Goal: Task Accomplishment & Management: Use online tool/utility

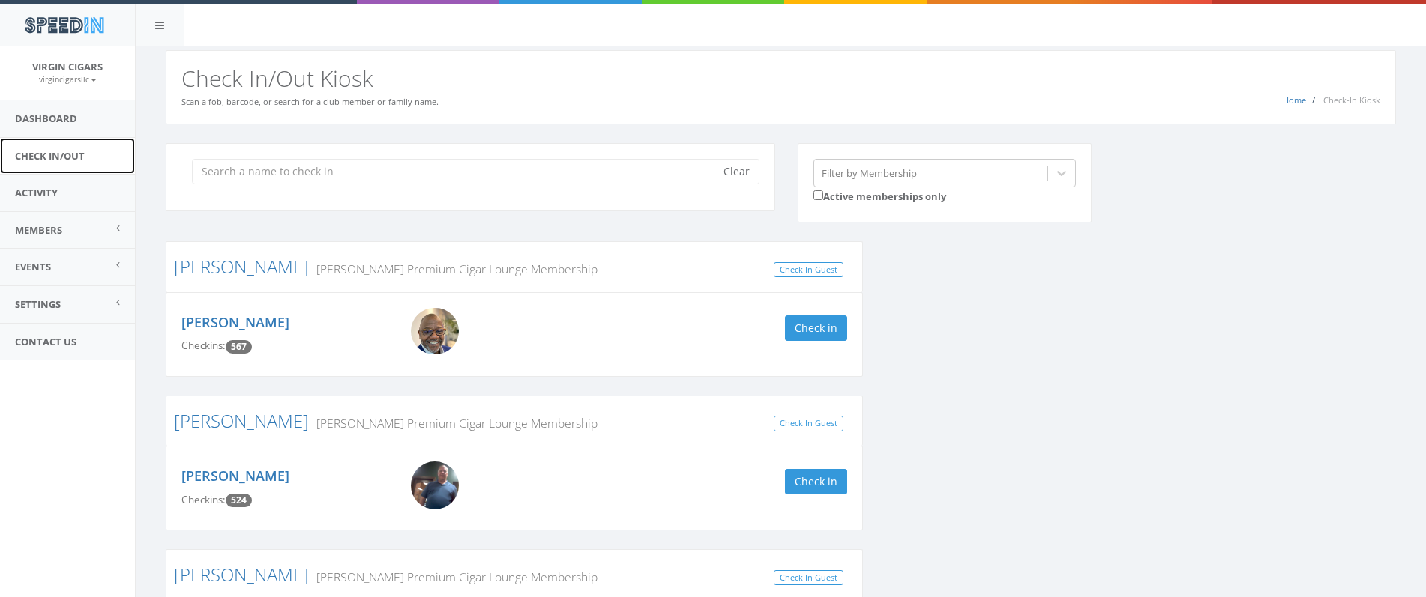
click at [39, 152] on link "Check In/Out" at bounding box center [67, 156] width 135 height 37
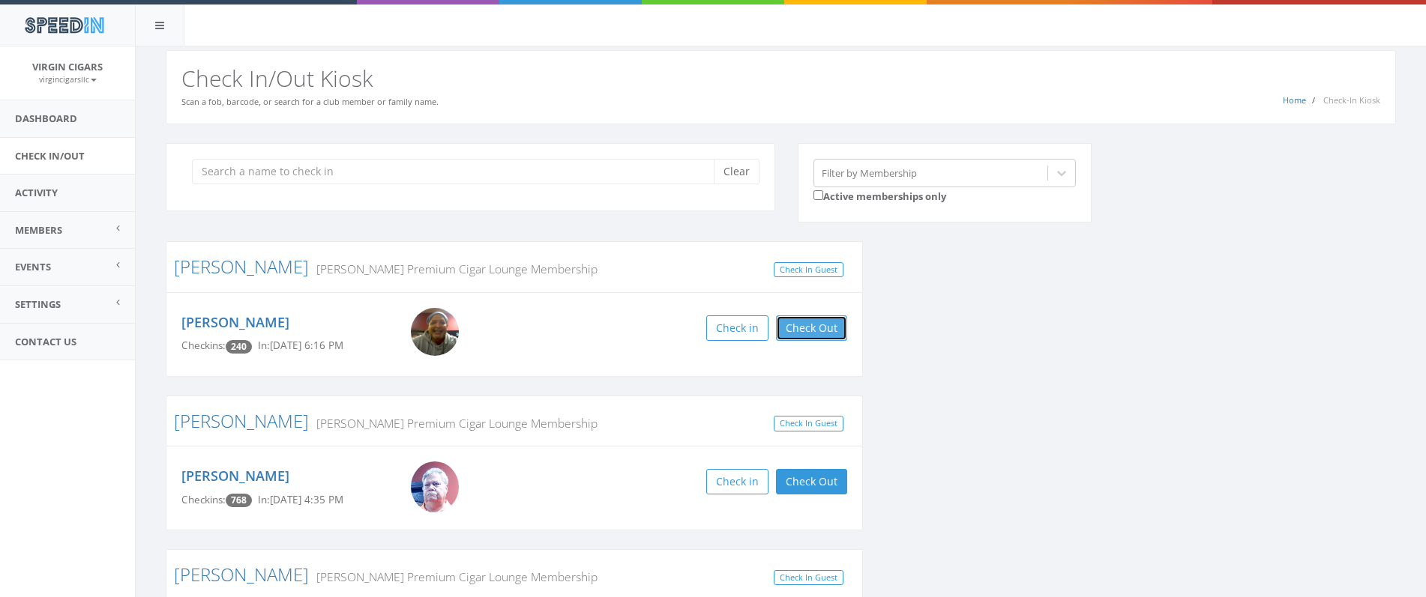
click at [811, 332] on button "Check Out" at bounding box center [811, 328] width 71 height 25
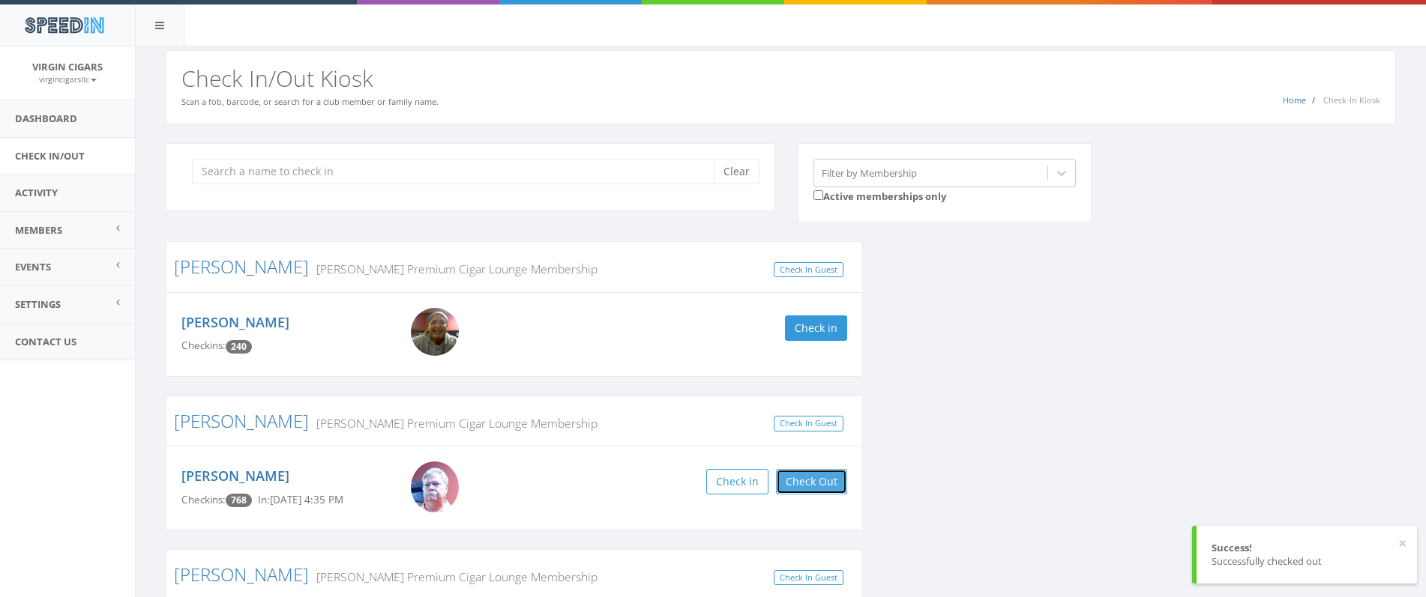
drag, startPoint x: 821, startPoint y: 480, endPoint x: 914, endPoint y: 493, distance: 93.9
click at [822, 479] on button "Check Out" at bounding box center [811, 481] width 71 height 25
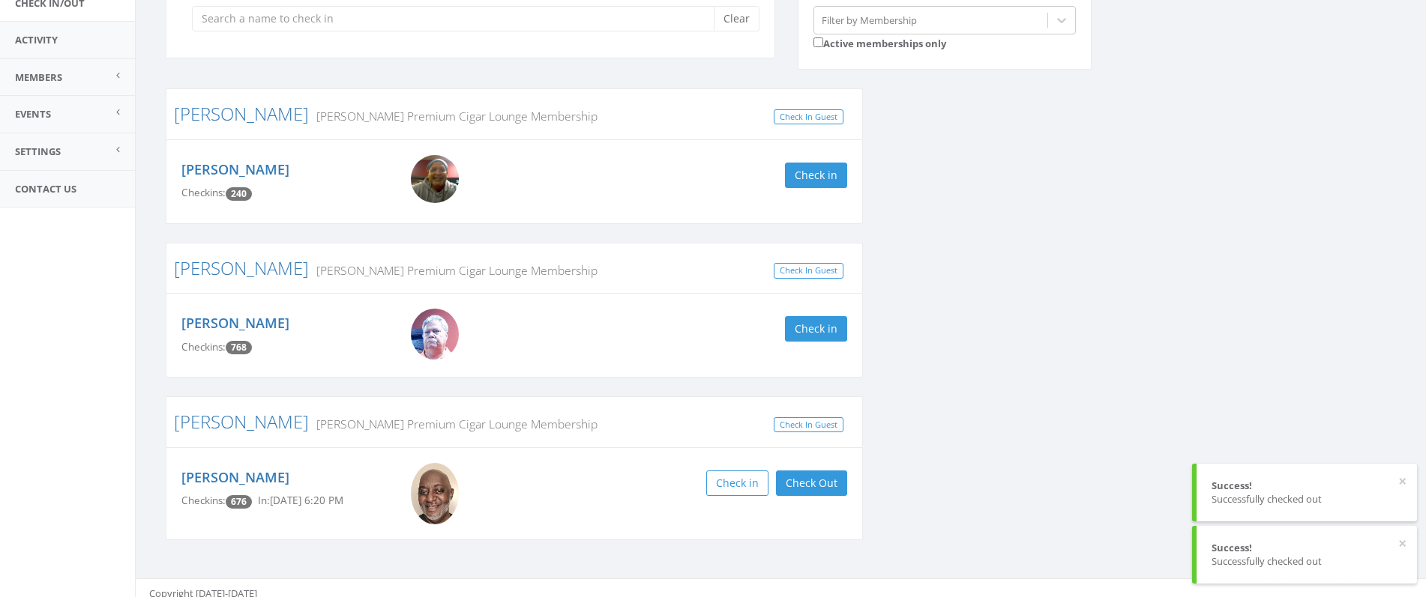
scroll to position [163, 0]
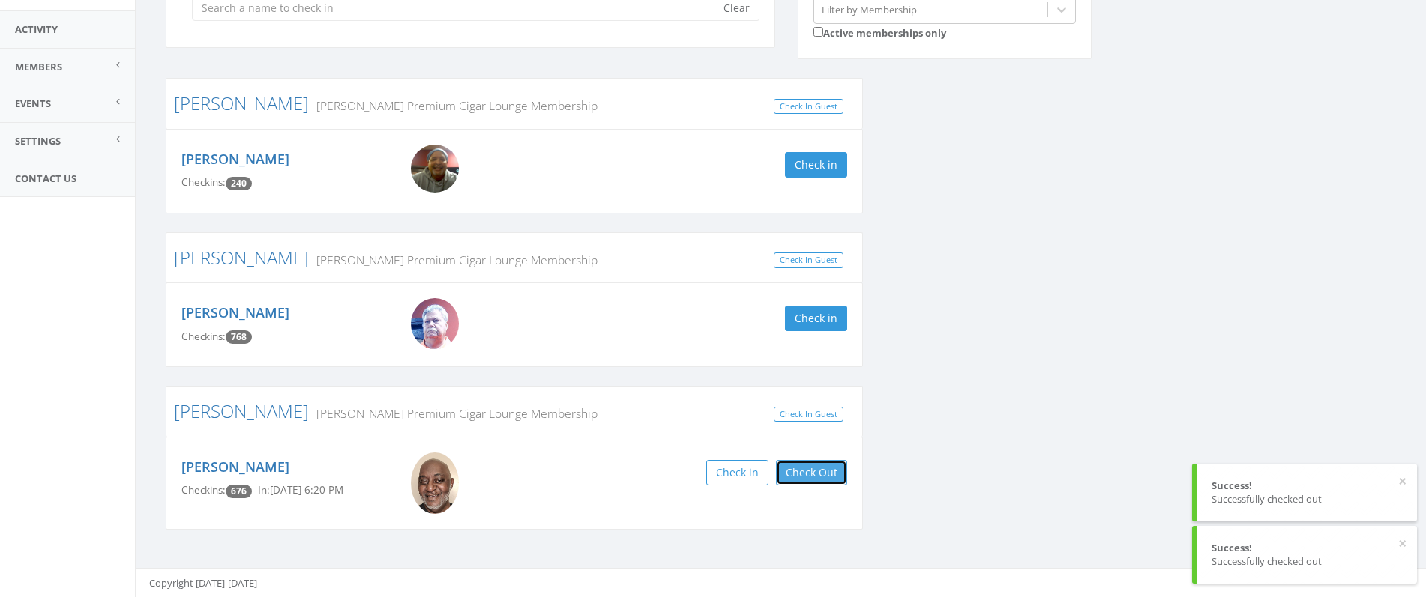
click at [828, 468] on button "Check Out" at bounding box center [811, 472] width 71 height 25
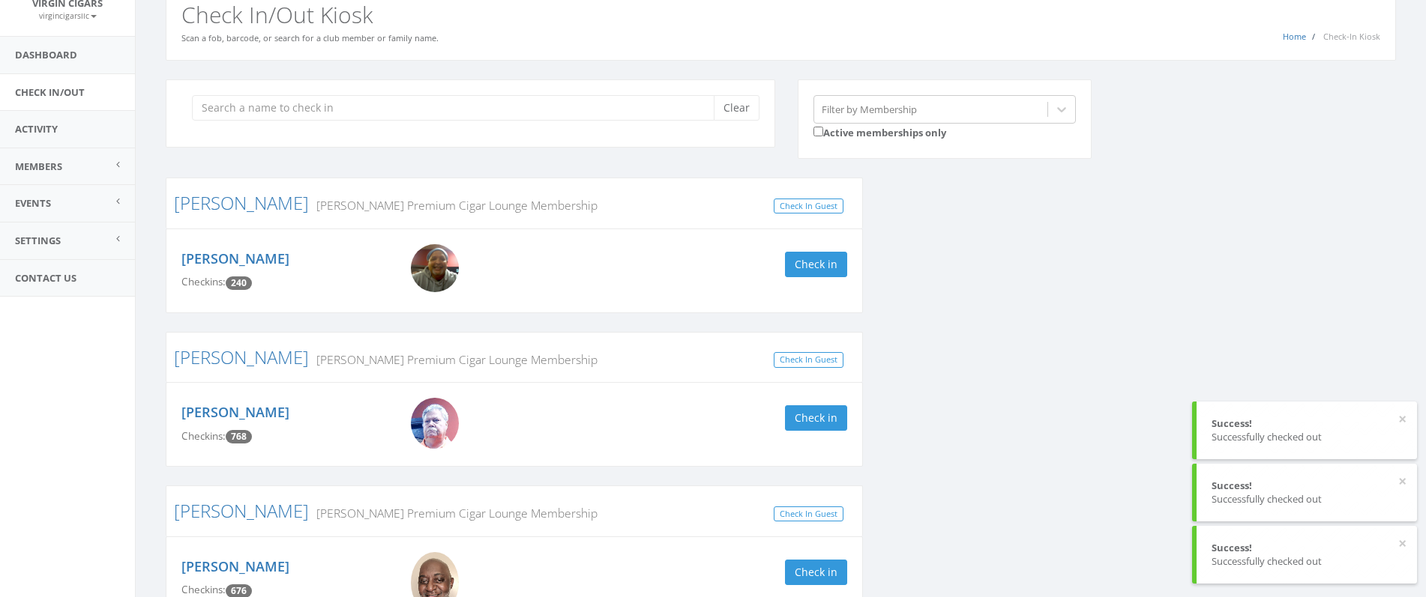
scroll to position [0, 0]
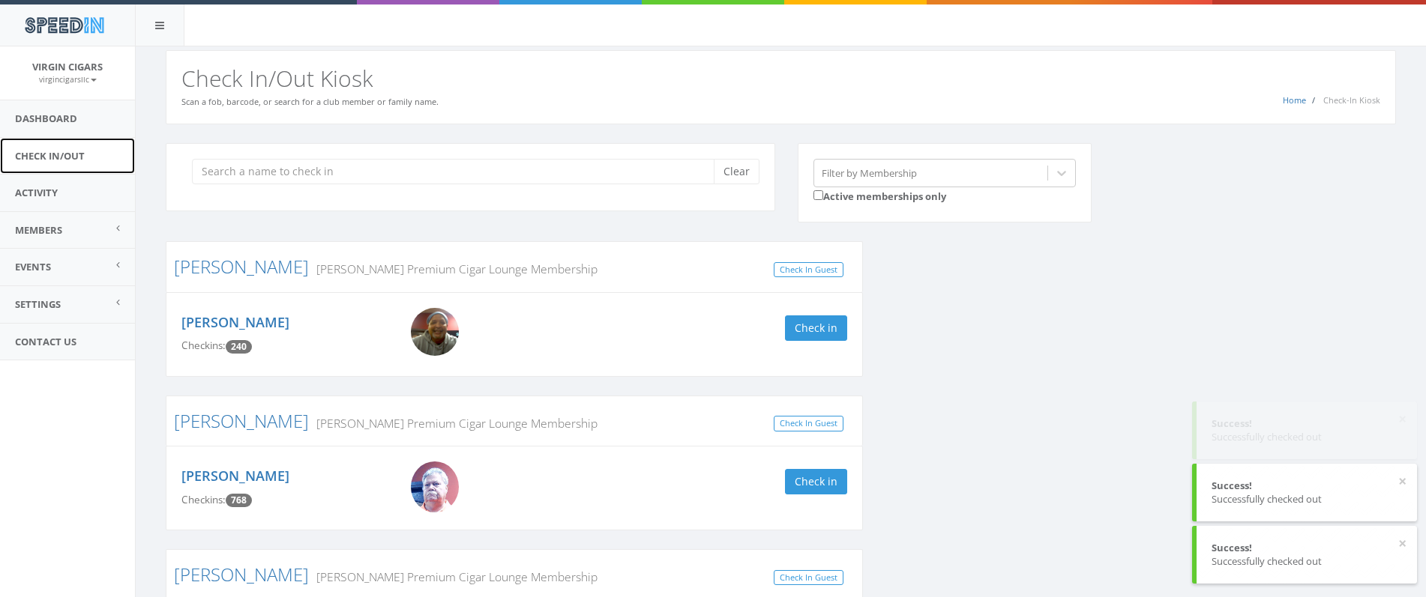
click at [98, 160] on link "Check In/Out" at bounding box center [67, 156] width 135 height 37
